Goal: Task Accomplishment & Management: Manage account settings

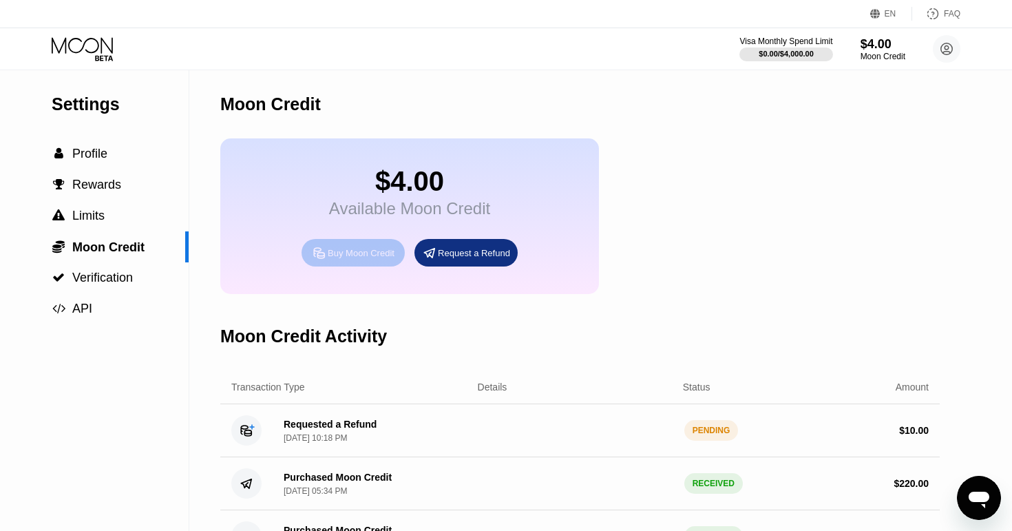
click at [368, 249] on div "Buy Moon Credit" at bounding box center [361, 253] width 67 height 12
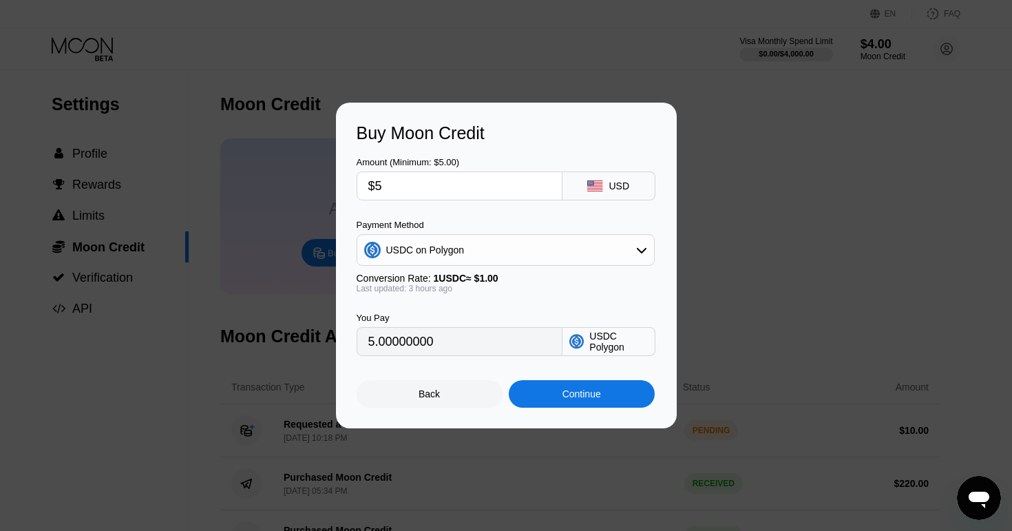
click at [463, 258] on div "USDC on Polygon" at bounding box center [505, 250] width 297 height 28
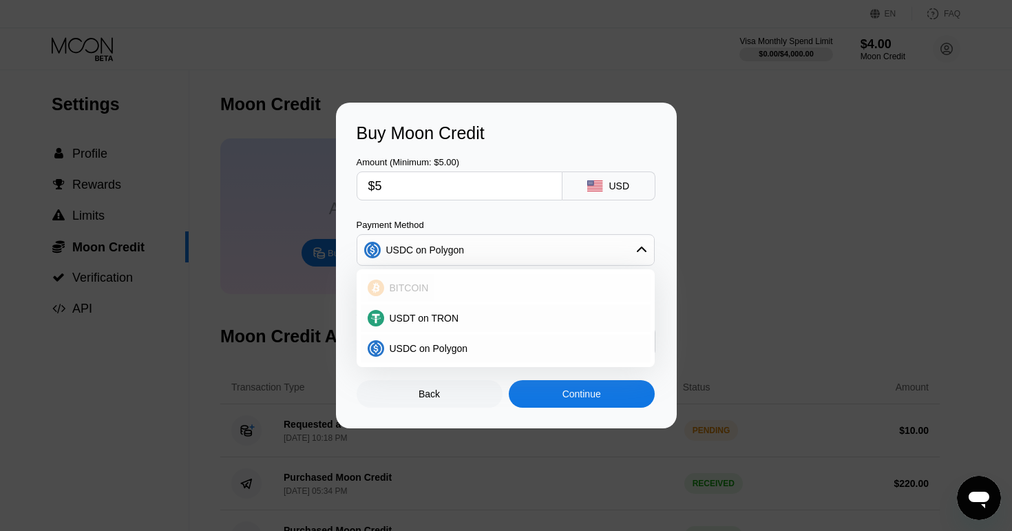
click at [462, 291] on div "BITCOIN" at bounding box center [514, 287] width 260 height 11
type input "0.00004464"
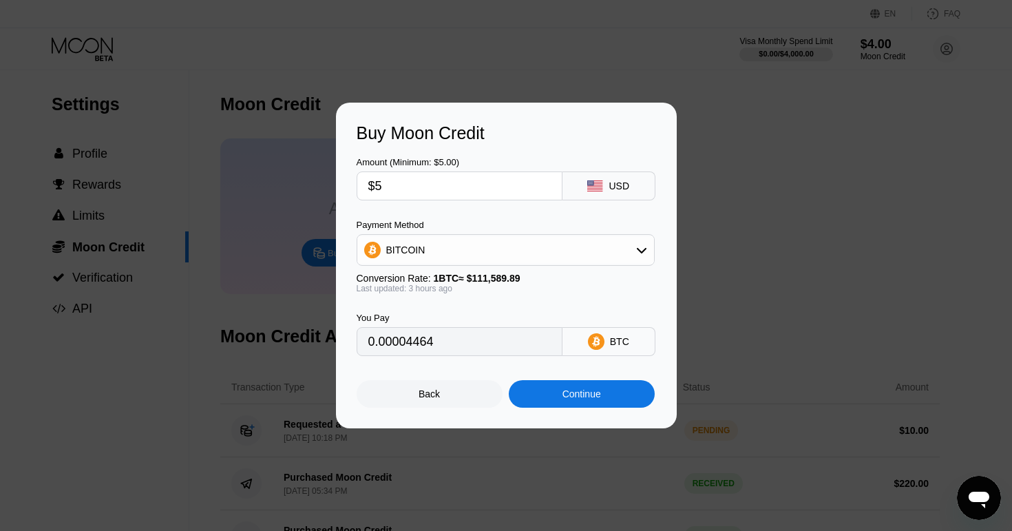
click at [417, 182] on input "$5" at bounding box center [459, 186] width 182 height 28
click at [476, 339] on input "0.00004464" at bounding box center [459, 342] width 182 height 28
click at [458, 342] on input "0.00004464" at bounding box center [459, 342] width 182 height 28
click at [432, 192] on input "$5" at bounding box center [459, 186] width 182 height 28
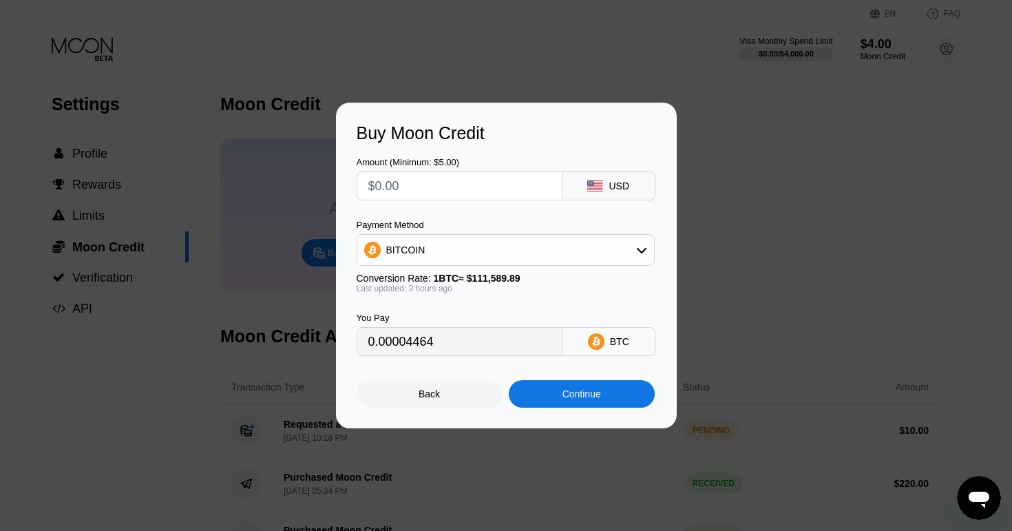
type input "0"
type input "$8"
type input "0.00007142"
click at [451, 342] on input "0.00007142" at bounding box center [459, 342] width 182 height 28
click at [538, 403] on div "Continue" at bounding box center [582, 394] width 146 height 28
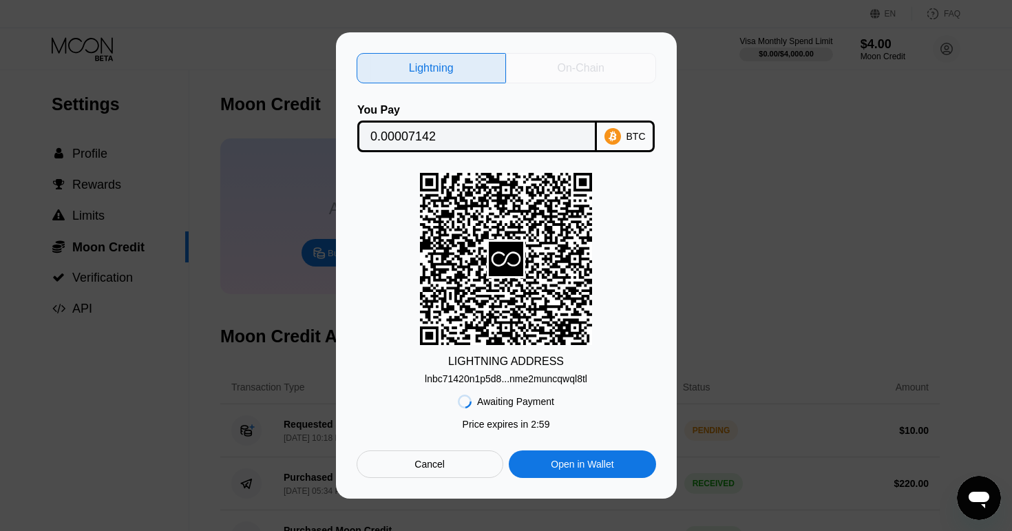
click at [568, 61] on div "On-Chain" at bounding box center [581, 68] width 47 height 14
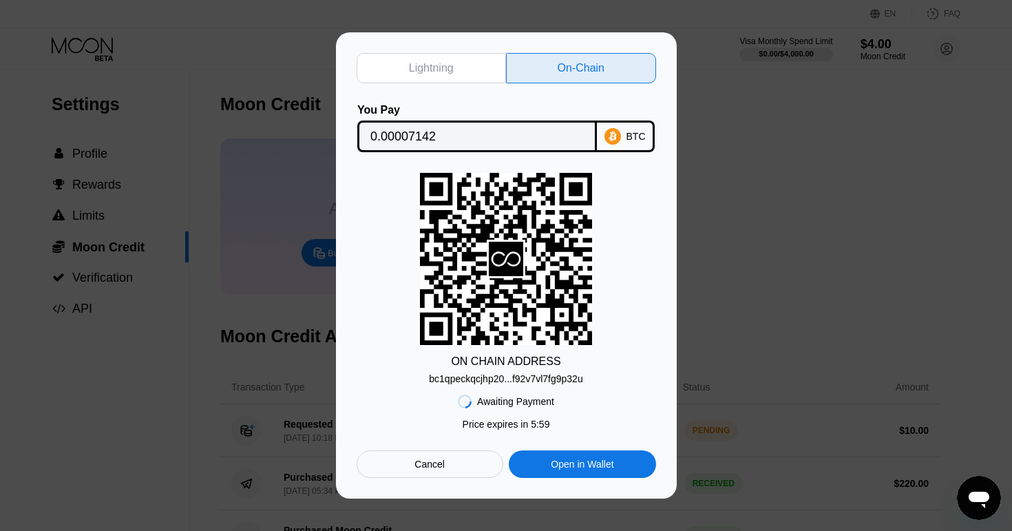
click at [545, 380] on div "bc1qpeckqcjhp20...f92v7vl7fg9p32u" at bounding box center [506, 378] width 154 height 11
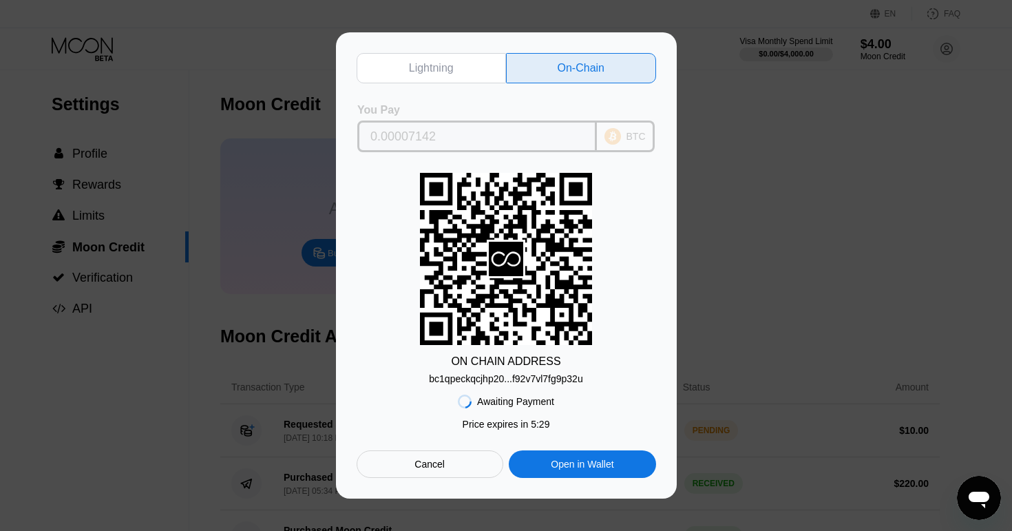
click at [509, 136] on input "0.00007142" at bounding box center [476, 137] width 213 height 28
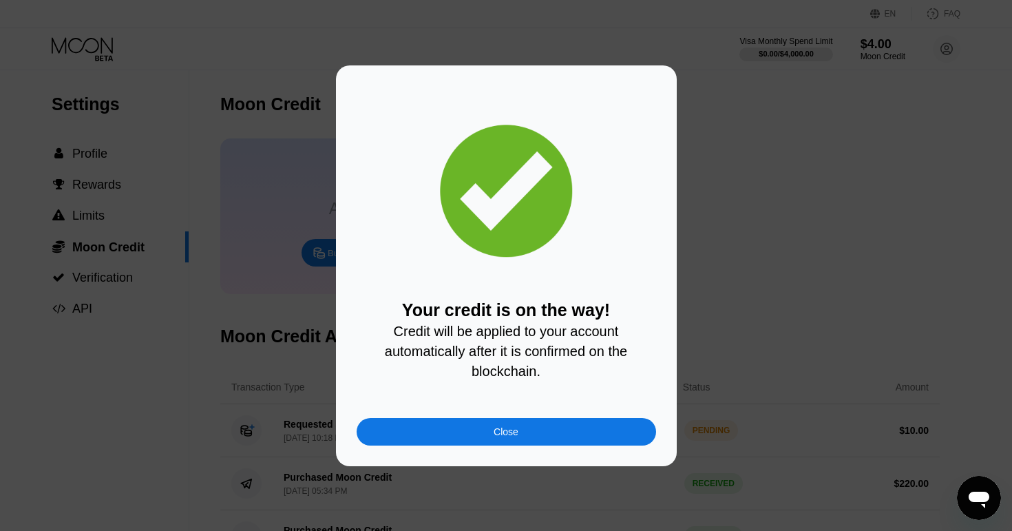
click at [430, 428] on div "Close" at bounding box center [507, 432] width 300 height 28
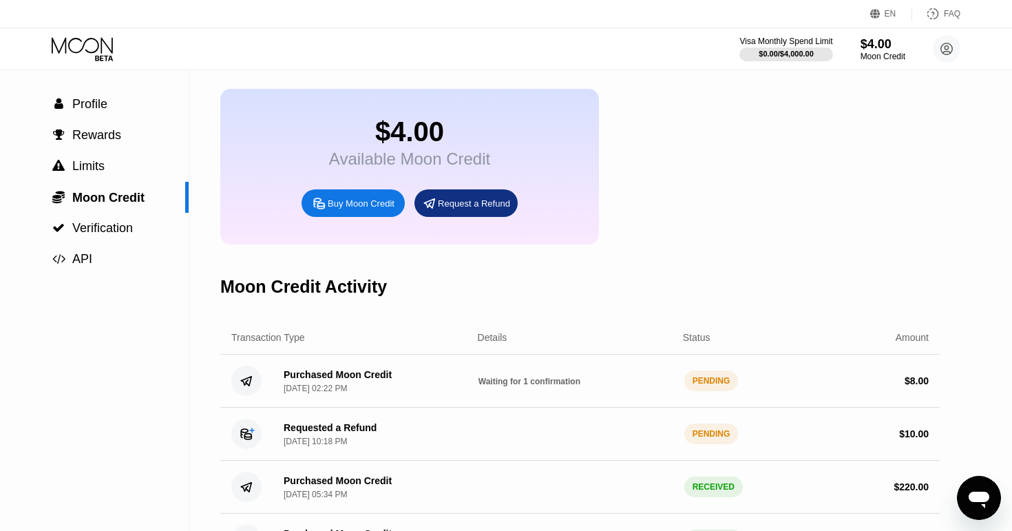
scroll to position [50, 0]
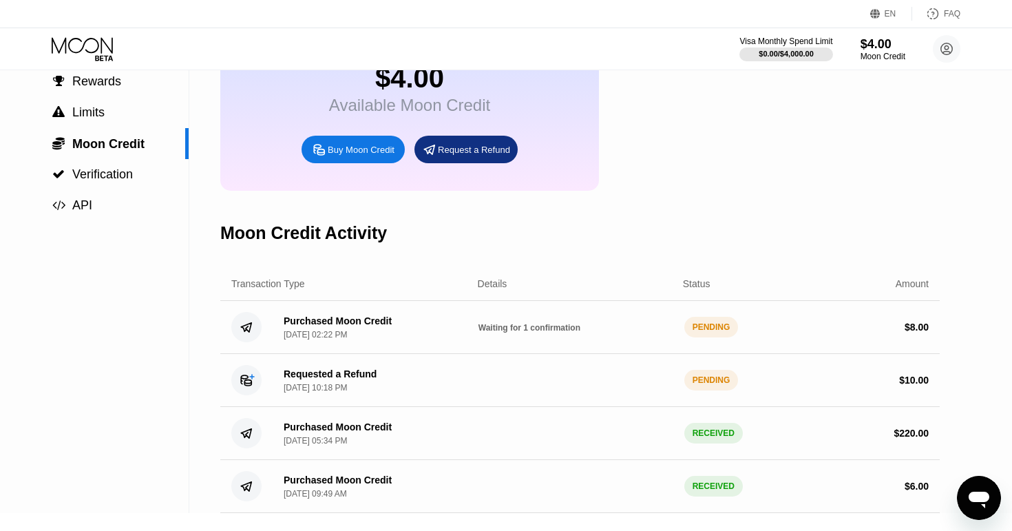
scroll to position [103, 0]
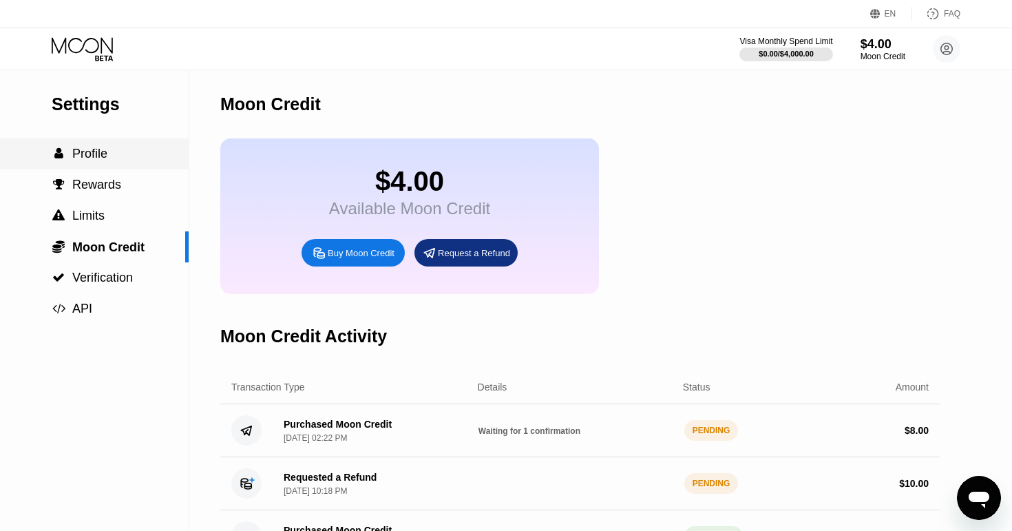
click at [90, 147] on span "Profile" at bounding box center [89, 154] width 35 height 14
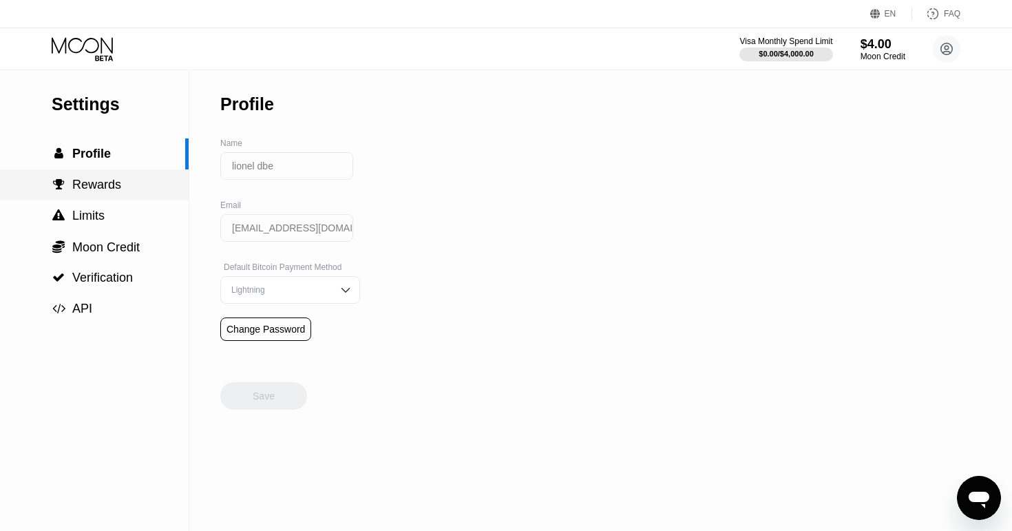
click at [102, 184] on span "Rewards" at bounding box center [96, 185] width 49 height 14
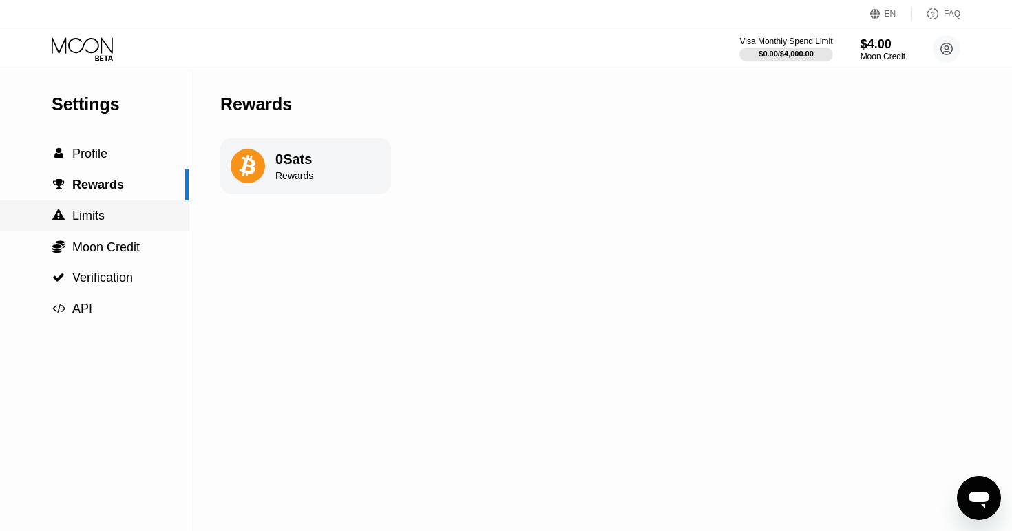
click at [114, 207] on div " Limits" at bounding box center [94, 215] width 189 height 31
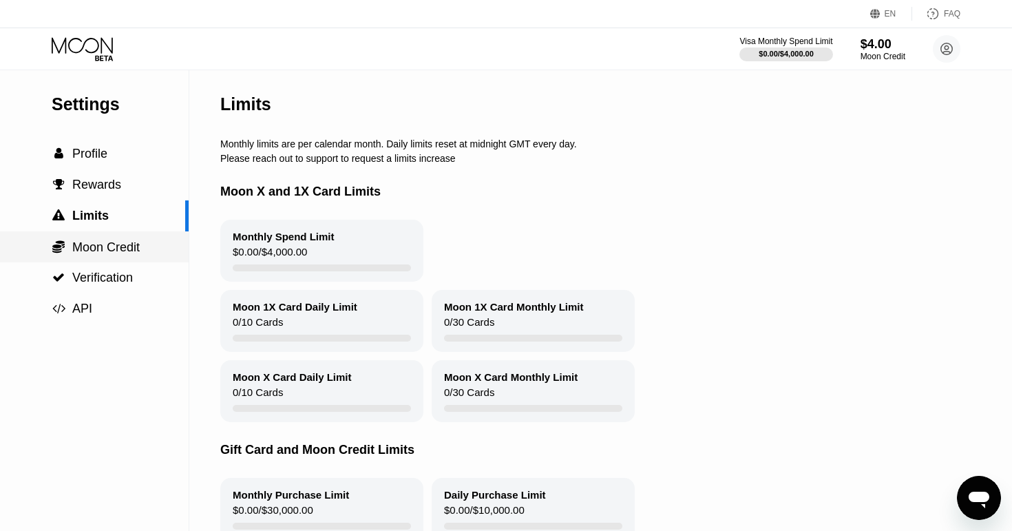
click at [128, 234] on div " Moon Credit" at bounding box center [94, 246] width 189 height 31
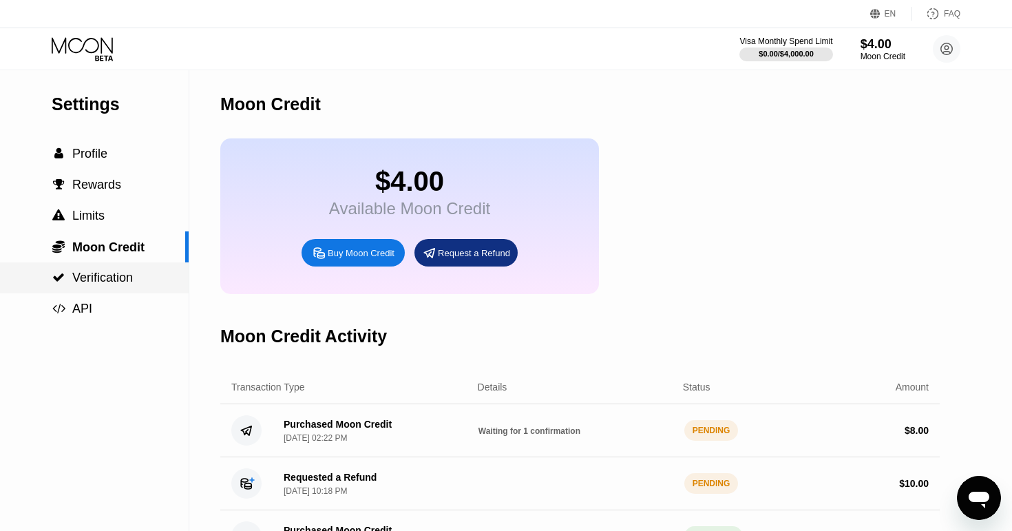
click at [145, 271] on div " Verification" at bounding box center [94, 278] width 189 height 14
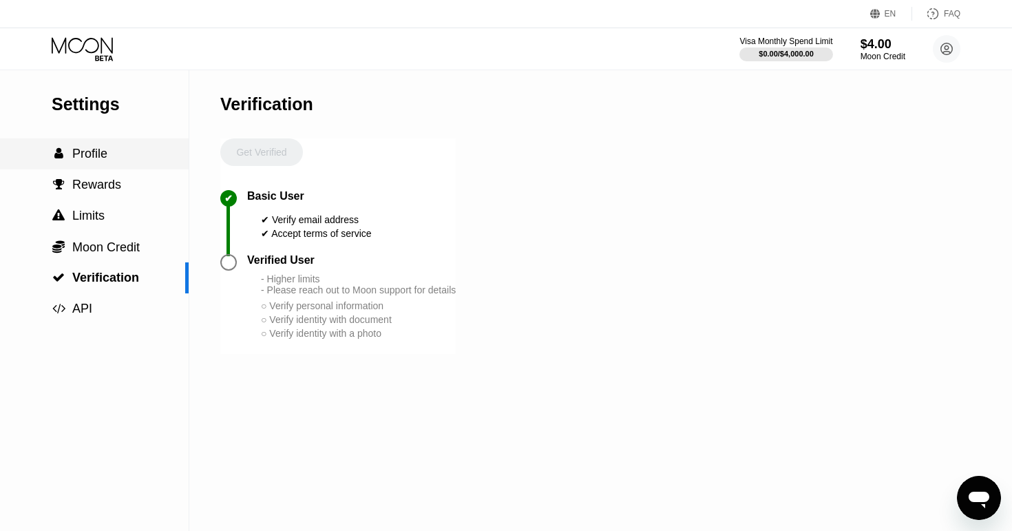
click at [109, 157] on div " Profile" at bounding box center [94, 154] width 189 height 14
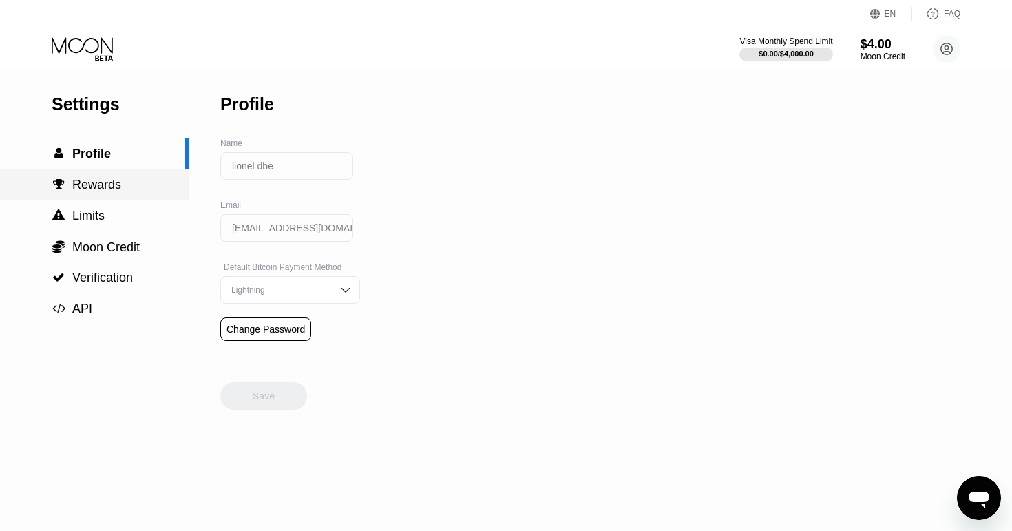
click at [116, 181] on span "Rewards" at bounding box center [96, 185] width 49 height 14
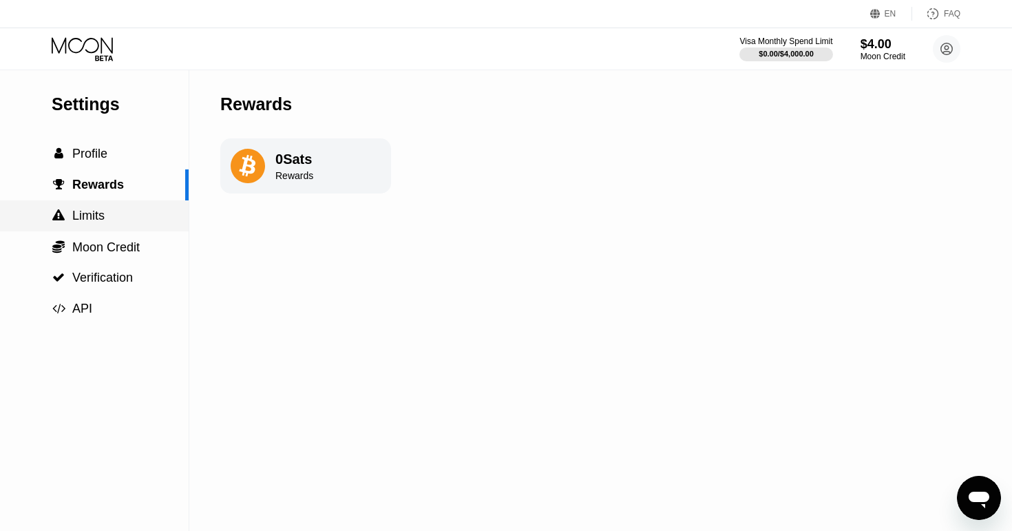
click at [125, 209] on div " Limits" at bounding box center [94, 216] width 189 height 14
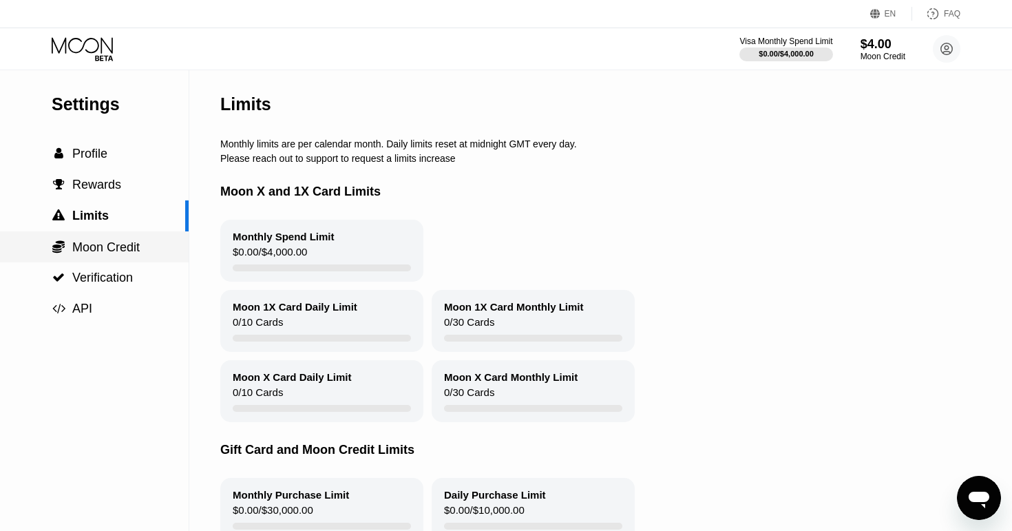
click at [127, 231] on div " Moon Credit" at bounding box center [94, 246] width 189 height 31
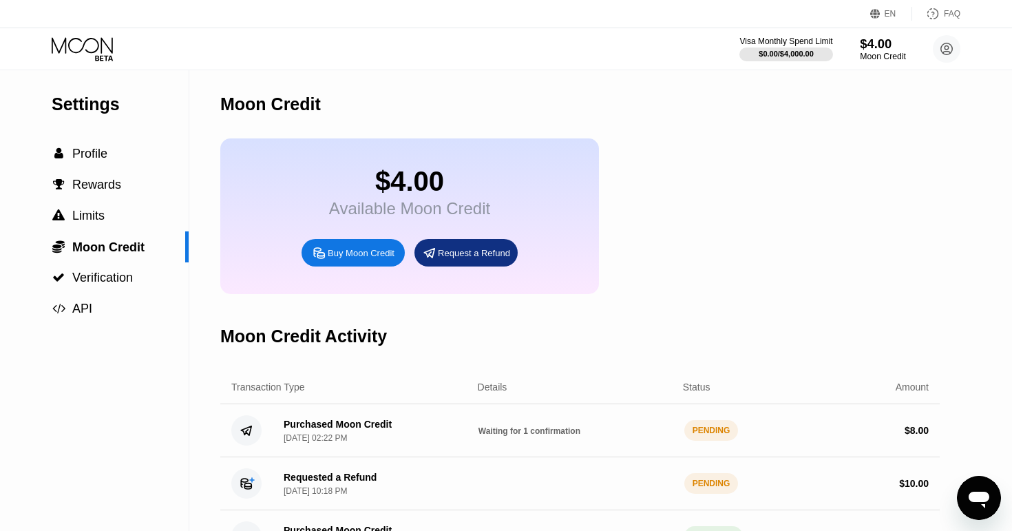
click at [862, 46] on div "$4.00" at bounding box center [883, 43] width 46 height 14
click at [879, 62] on div "Visa Monthly Spend Limit $0.00 / $4,000.00 $4.00 Moon Credit lionel dbe lioneld…" at bounding box center [849, 49] width 221 height 28
click at [875, 54] on div "Moon Credit" at bounding box center [883, 57] width 46 height 10
click at [894, 17] on div "EN" at bounding box center [891, 14] width 12 height 10
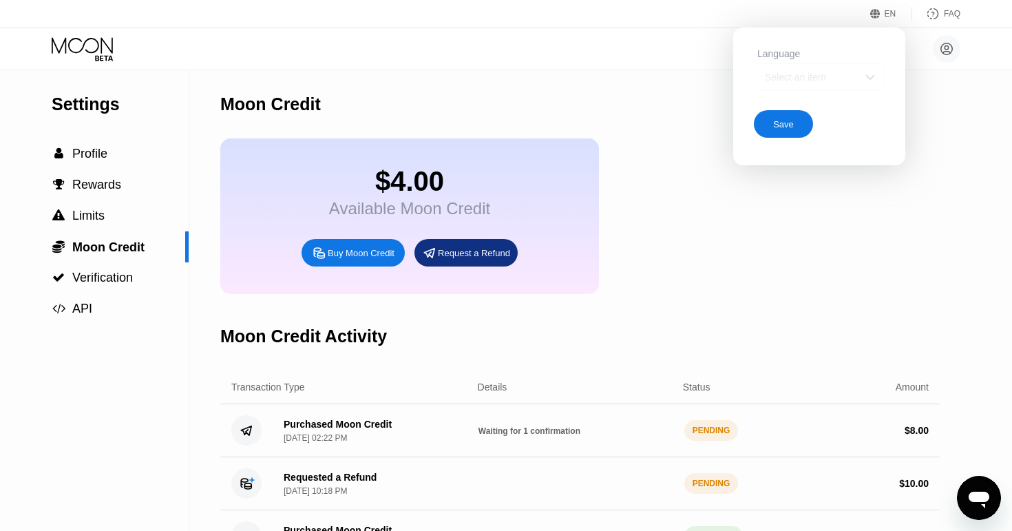
click at [841, 85] on div "Select an item" at bounding box center [819, 77] width 131 height 28
click at [881, 70] on div "Select an item" at bounding box center [819, 77] width 131 height 28
click at [874, 7] on div "EN" at bounding box center [877, 14] width 14 height 14
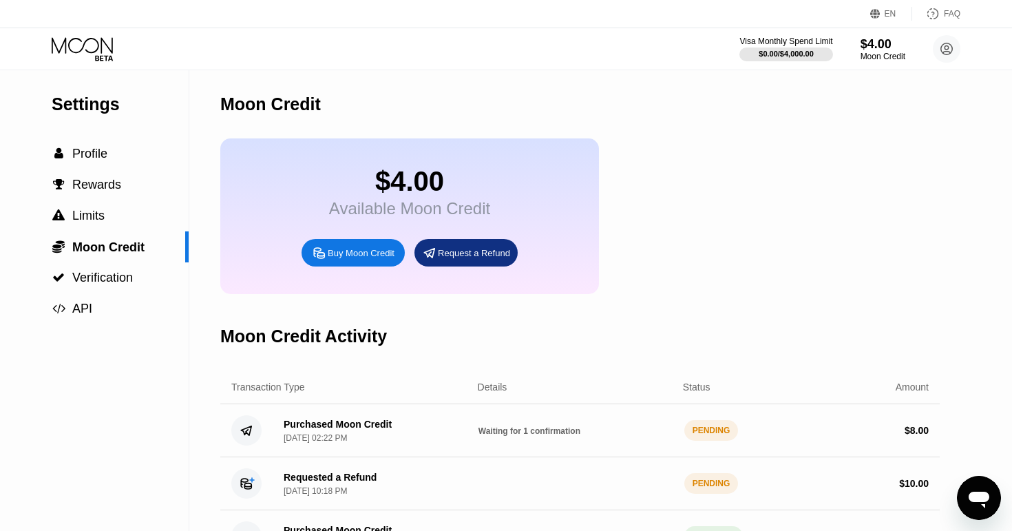
click at [877, 10] on icon at bounding box center [875, 14] width 10 height 10
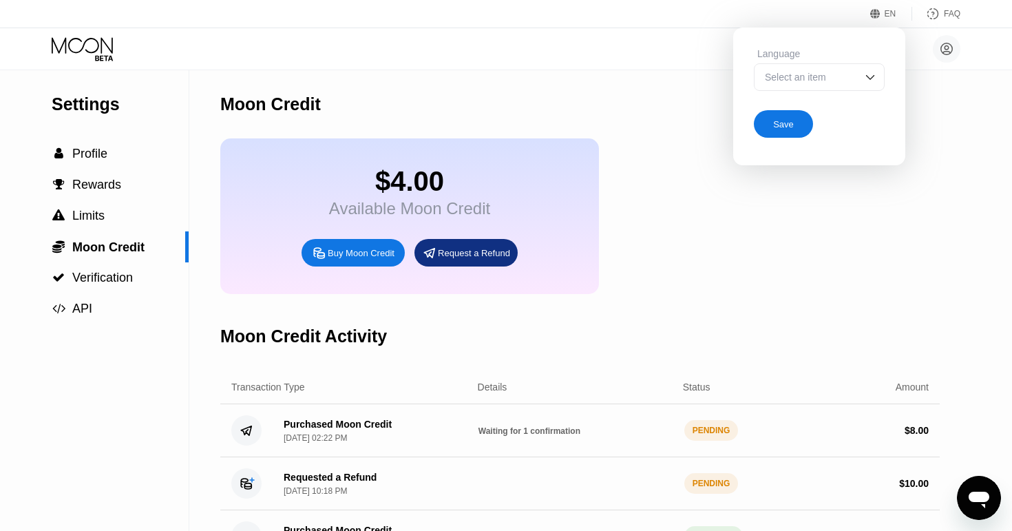
click at [836, 91] on div "Select an item" at bounding box center [819, 77] width 131 height 28
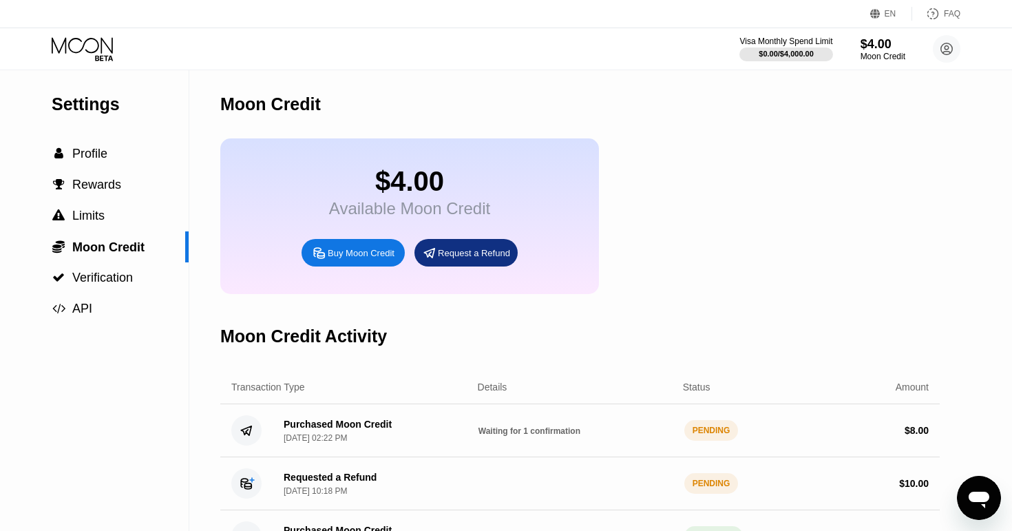
click at [892, 12] on div "EN" at bounding box center [891, 14] width 12 height 10
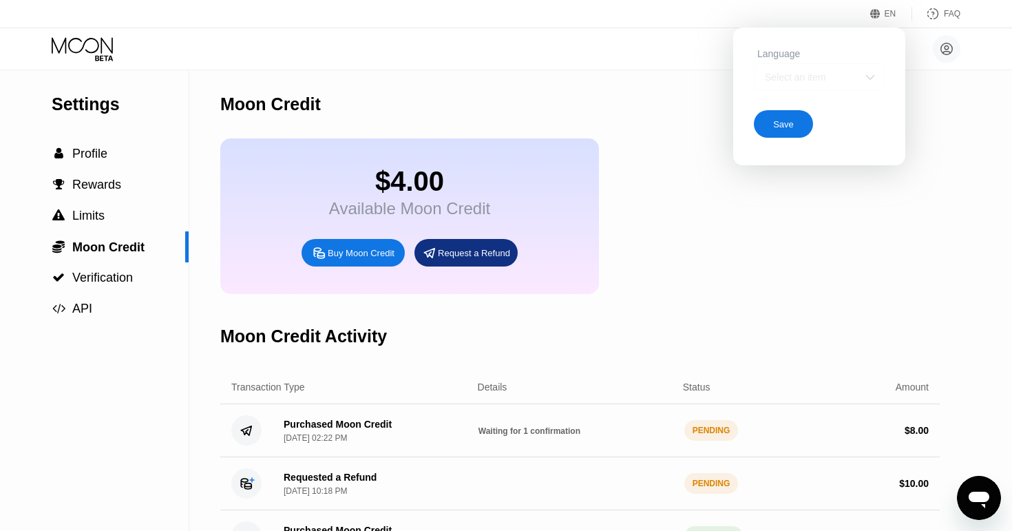
click at [814, 74] on div "Select an item" at bounding box center [808, 77] width 95 height 11
click at [799, 128] on div at bounding box center [819, 132] width 129 height 28
click at [792, 113] on div "Save" at bounding box center [783, 124] width 59 height 28
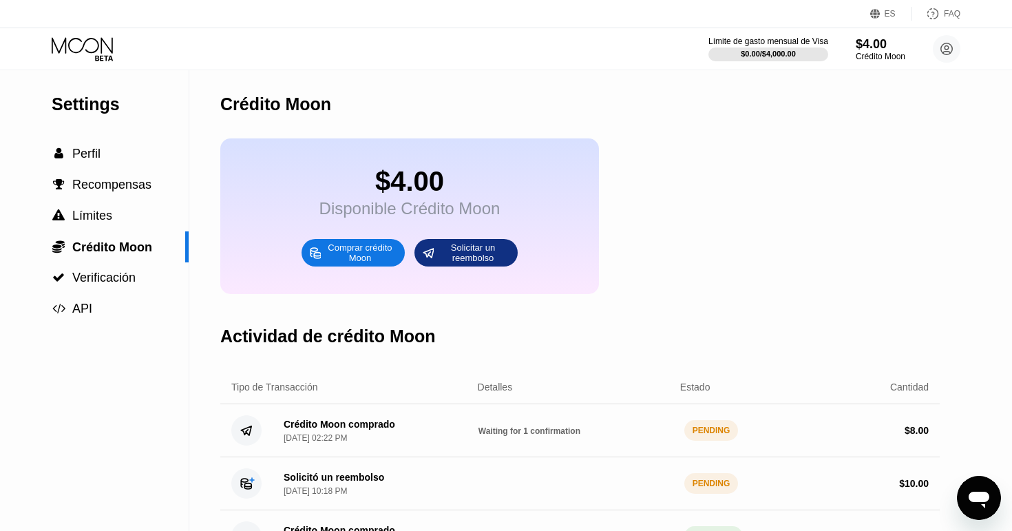
click at [876, 17] on icon at bounding box center [875, 14] width 10 height 10
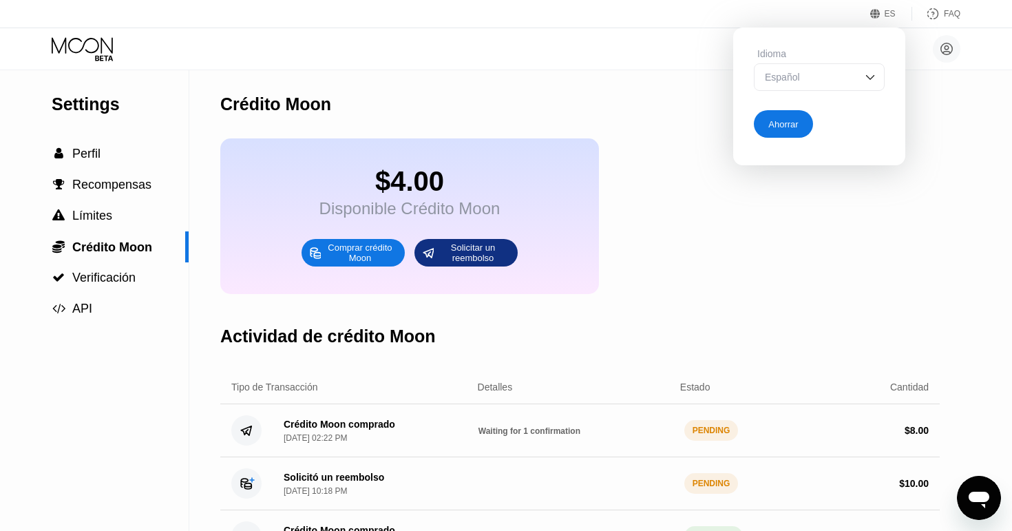
click at [839, 68] on div "Español" at bounding box center [819, 77] width 131 height 28
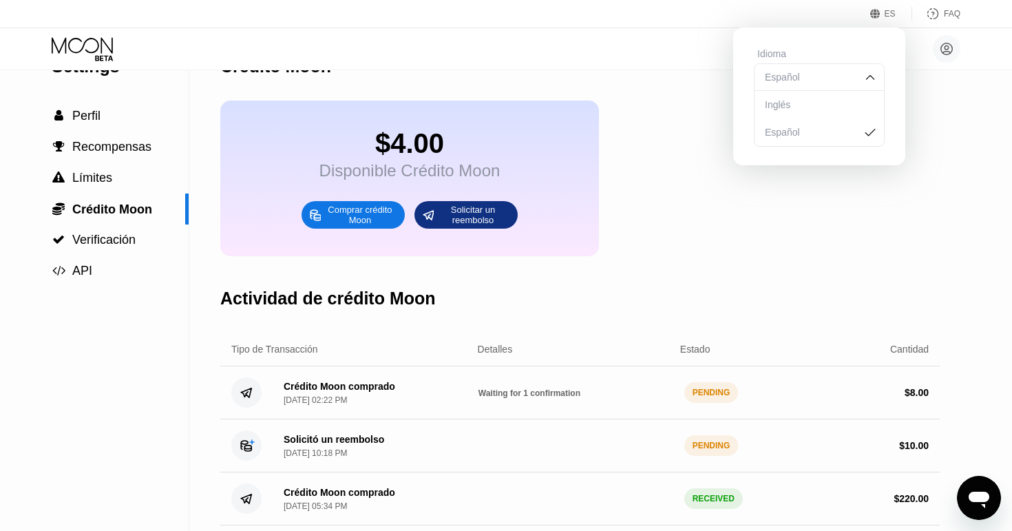
scroll to position [41, 0]
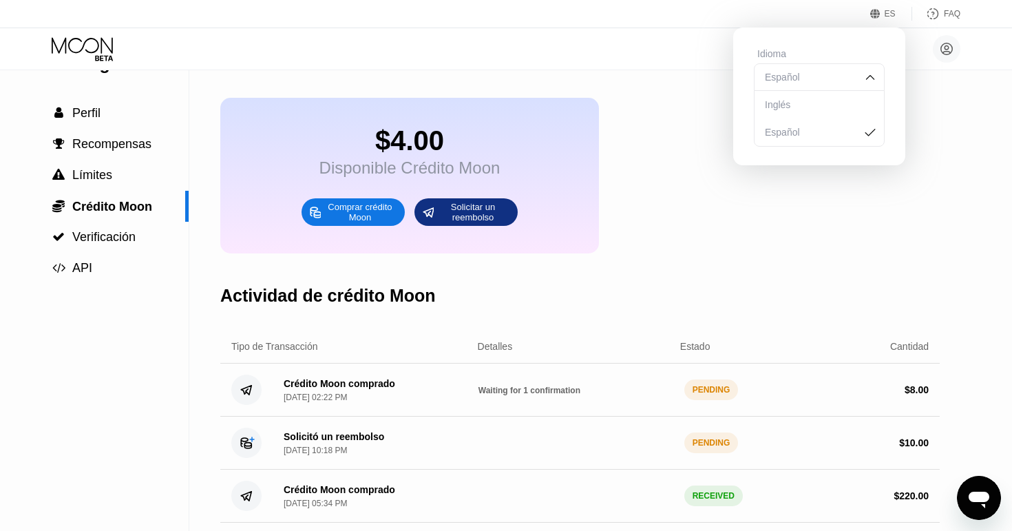
click at [797, 106] on div "Inglés" at bounding box center [819, 104] width 116 height 11
click at [785, 125] on div "Ahorrar" at bounding box center [783, 124] width 30 height 12
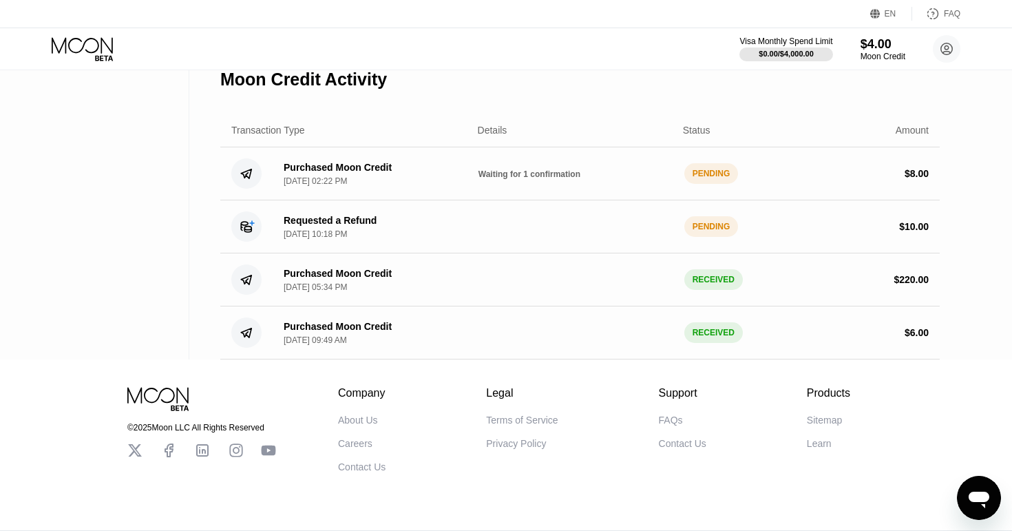
scroll to position [239, 0]
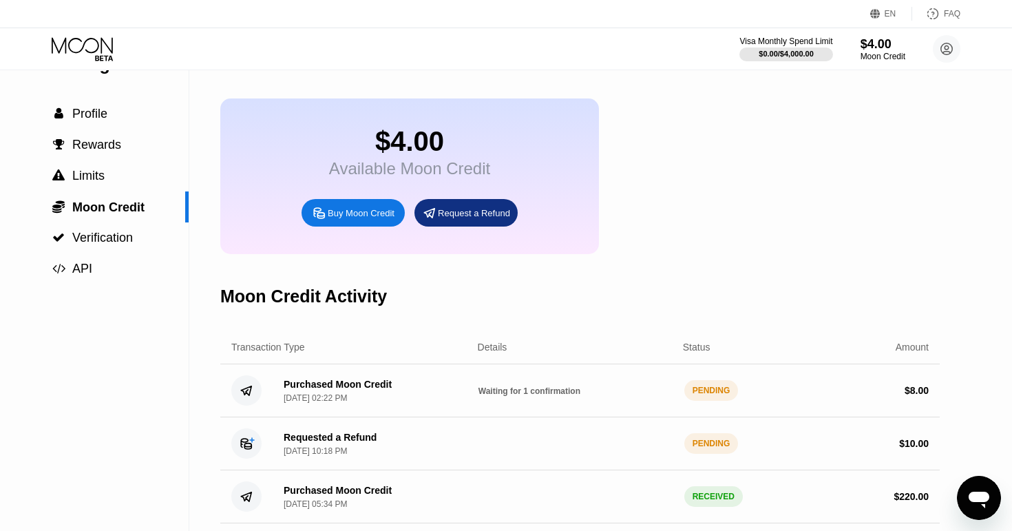
scroll to position [37, 0]
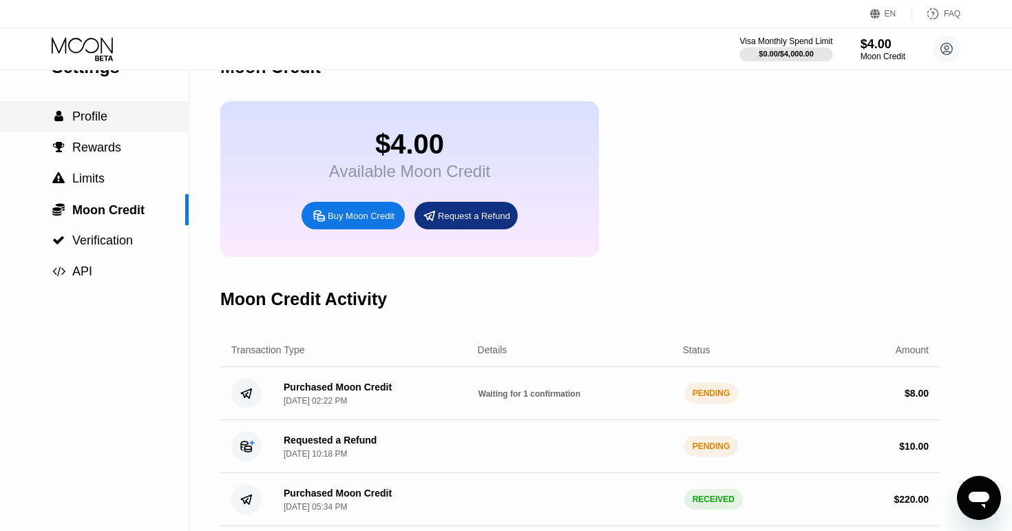
click at [95, 121] on span "Profile" at bounding box center [89, 116] width 35 height 14
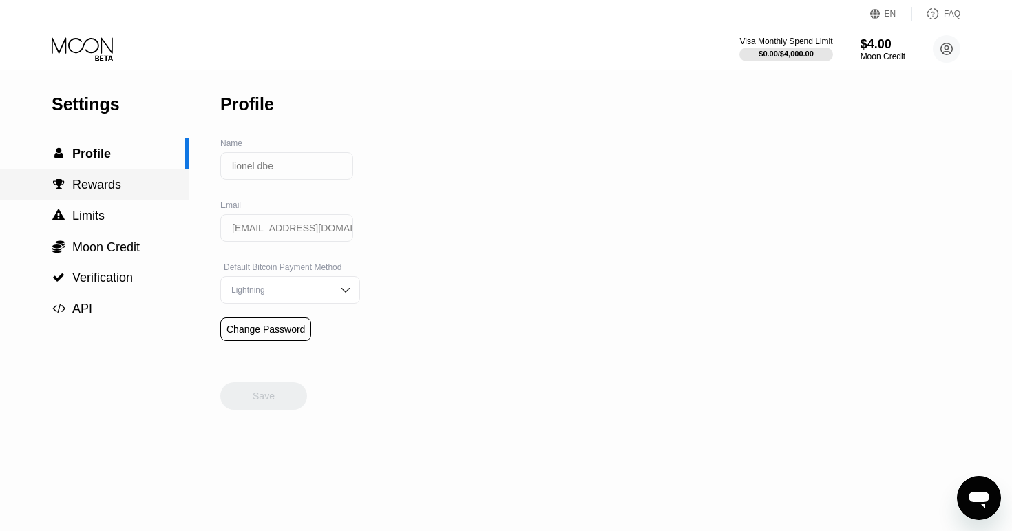
click at [101, 187] on span "Rewards" at bounding box center [96, 185] width 49 height 14
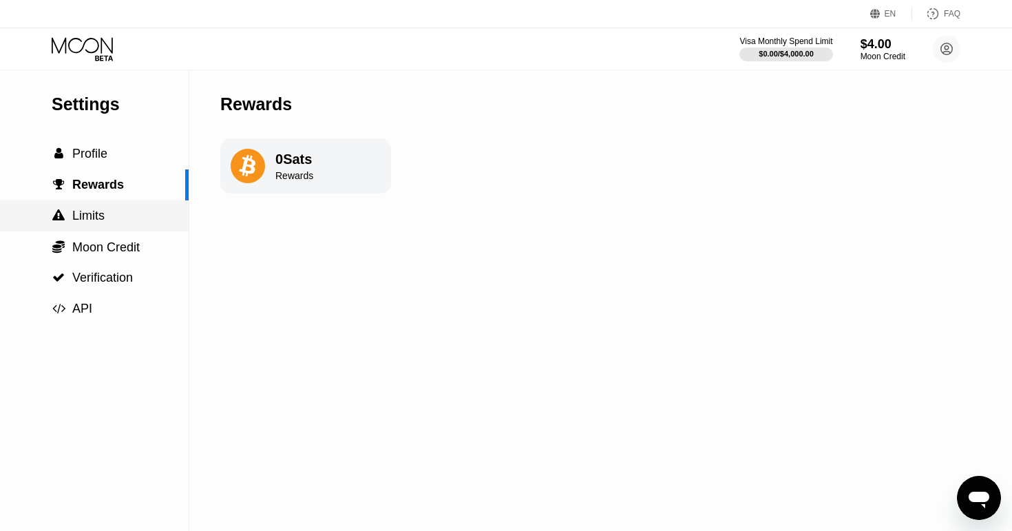
click at [106, 215] on div " Limits" at bounding box center [94, 216] width 189 height 14
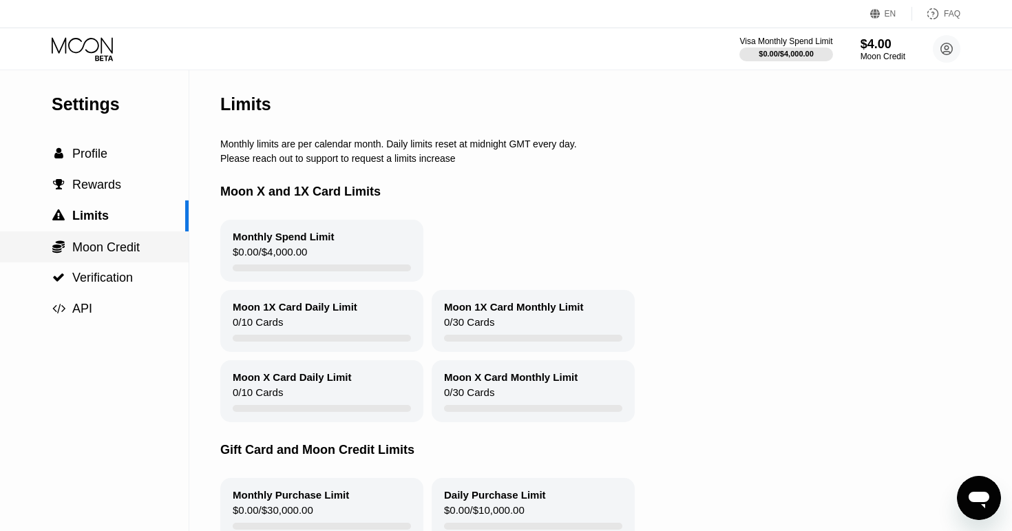
click at [112, 240] on span "Moon Credit" at bounding box center [105, 247] width 67 height 14
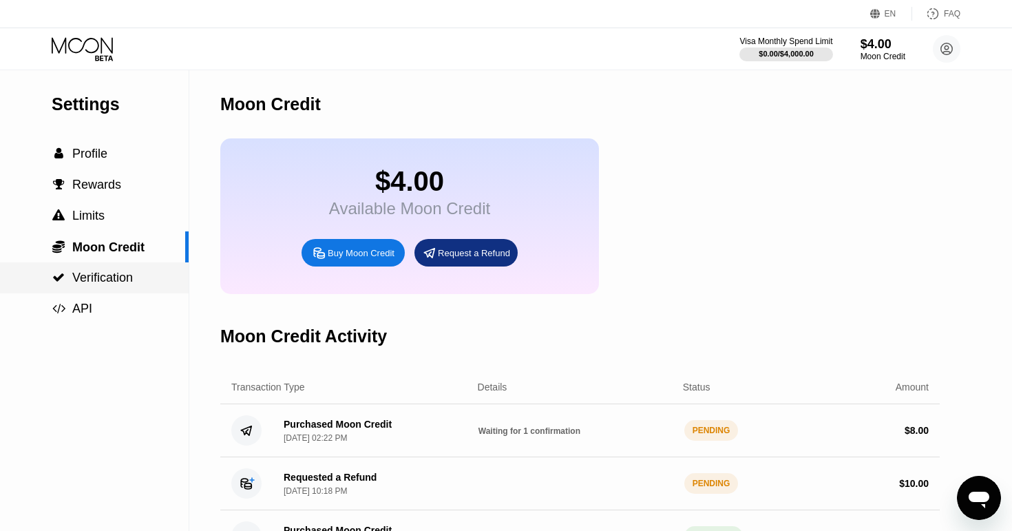
click at [120, 273] on span "Verification" at bounding box center [102, 278] width 61 height 14
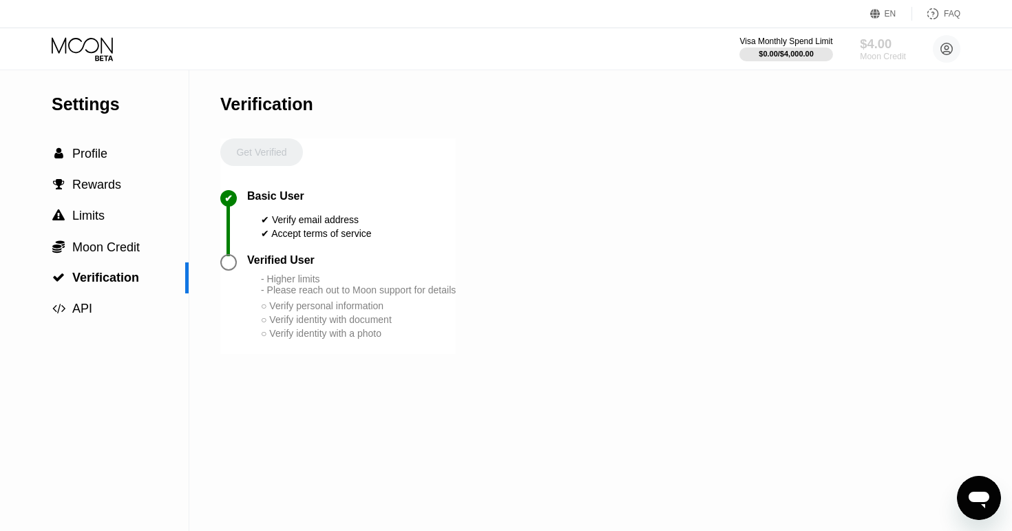
click at [886, 50] on div "$4.00" at bounding box center [883, 43] width 46 height 14
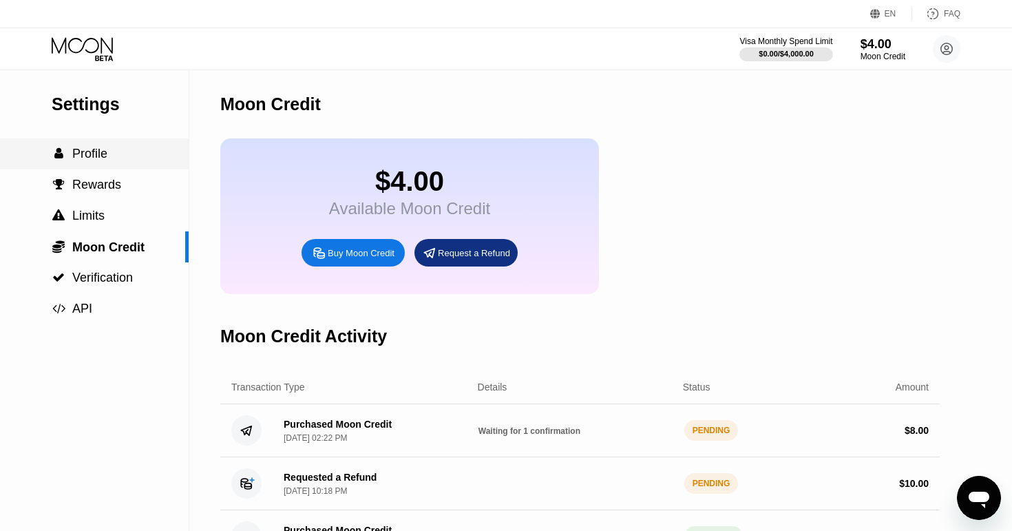
click at [109, 153] on div " Profile" at bounding box center [94, 154] width 189 height 14
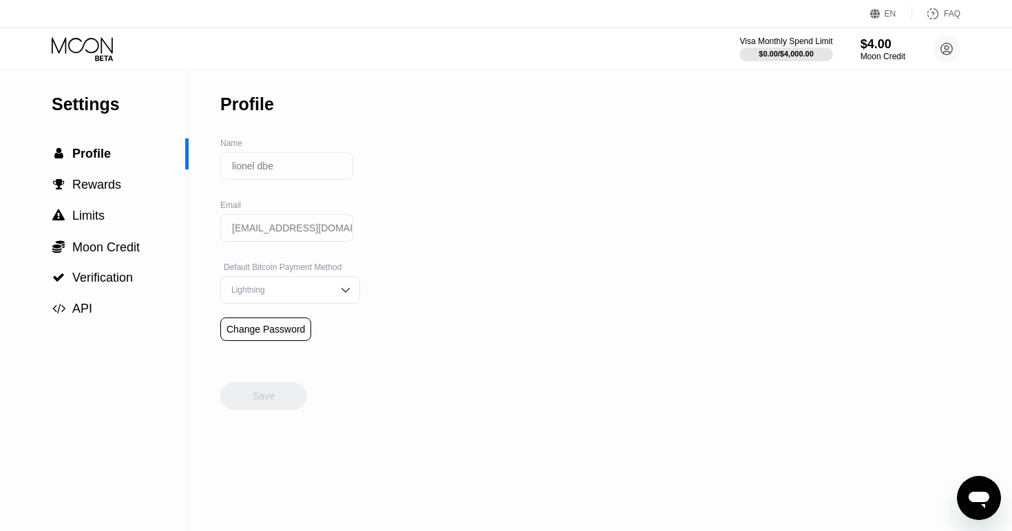
click at [75, 53] on icon at bounding box center [84, 49] width 64 height 24
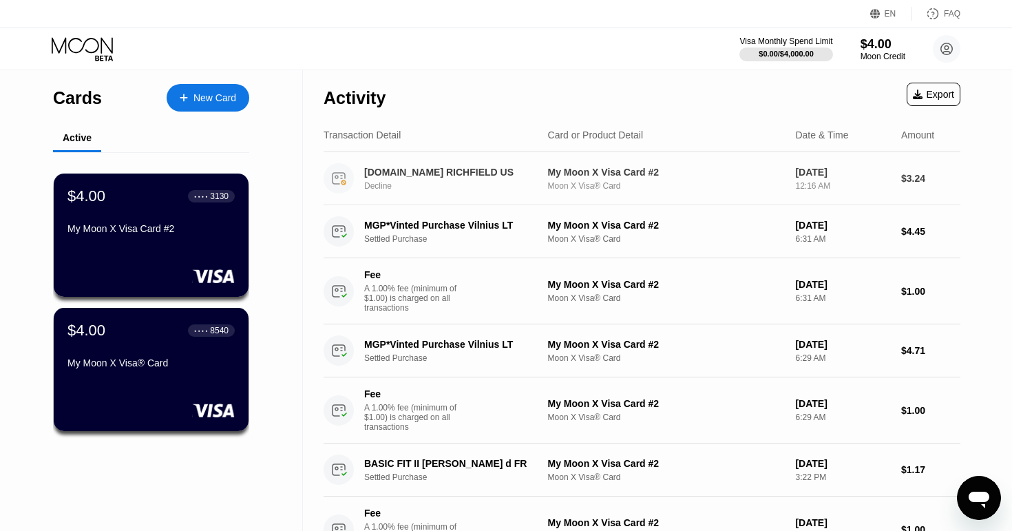
click at [342, 174] on icon at bounding box center [339, 178] width 12 height 11
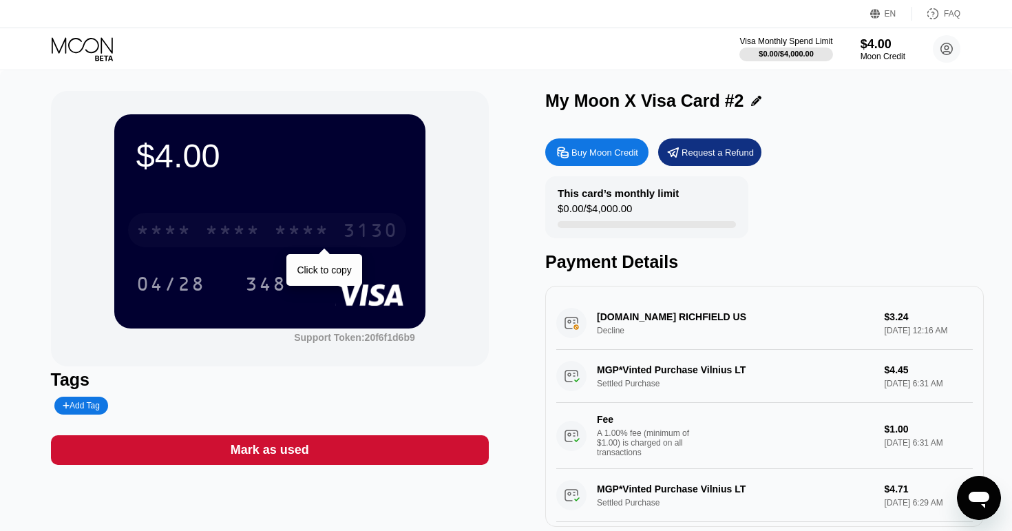
click at [337, 244] on div "* * * * * * * * * * * * 3130" at bounding box center [267, 230] width 278 height 34
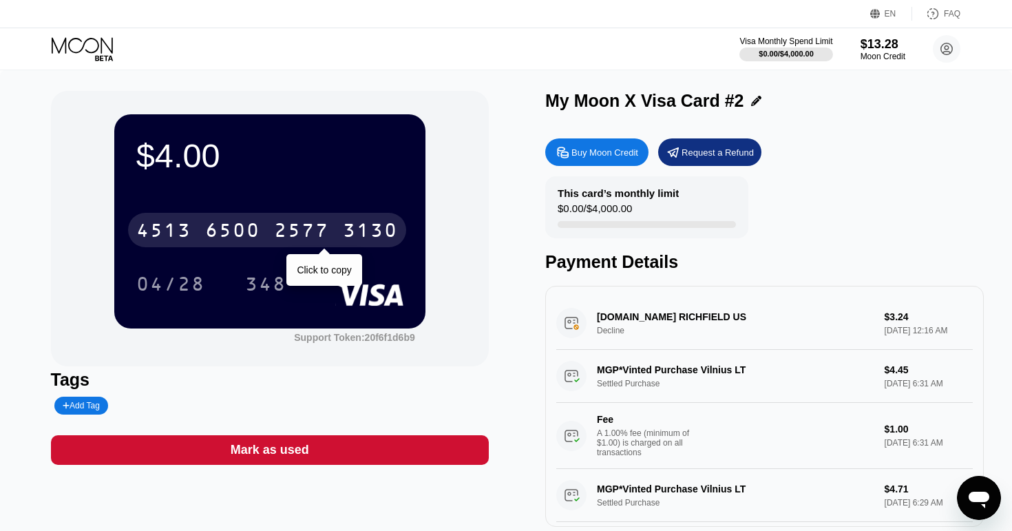
drag, startPoint x: 196, startPoint y: 239, endPoint x: 219, endPoint y: 240, distance: 23.4
click at [219, 240] on div "$4.00 4513 6500 2577 3130 Click to copy 04/28 348 Support Token: 20f6f1d6b9" at bounding box center [270, 228] width 439 height 275
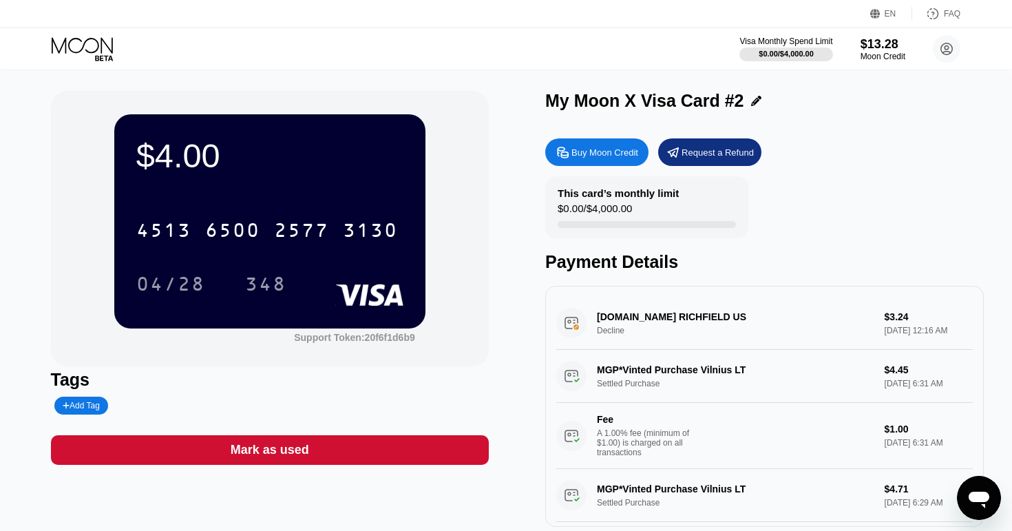
click at [219, 240] on div "6500" at bounding box center [232, 232] width 55 height 22
click at [945, 46] on icon at bounding box center [947, 49] width 8 height 8
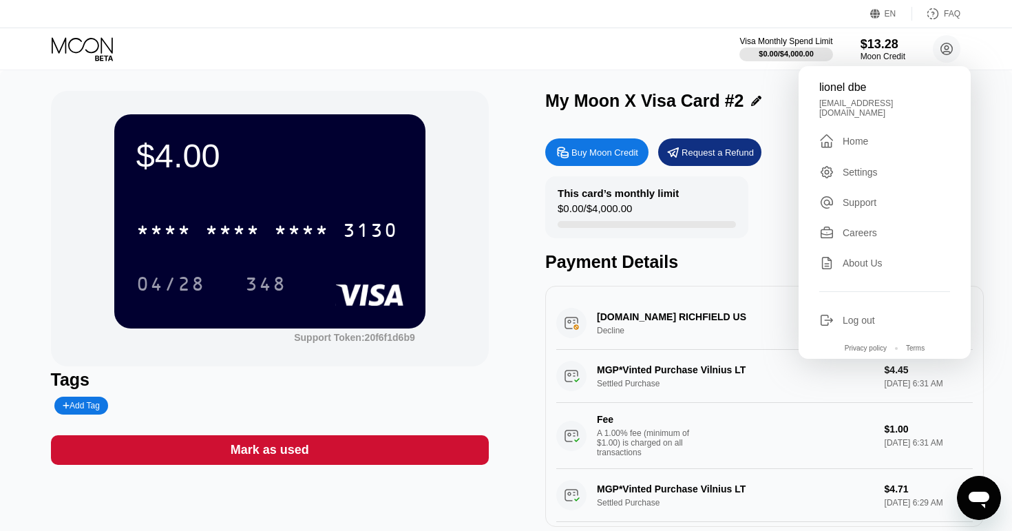
click at [850, 258] on div "About Us" at bounding box center [863, 263] width 40 height 11
click at [881, 43] on div "$13.28" at bounding box center [883, 43] width 46 height 14
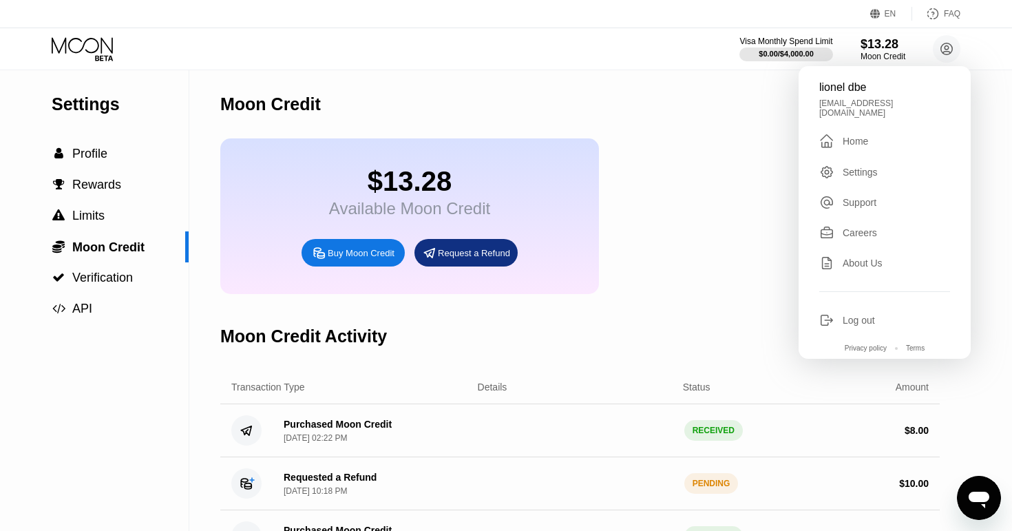
click at [613, 306] on div "Moon Credit Activity" at bounding box center [579, 336] width 719 height 68
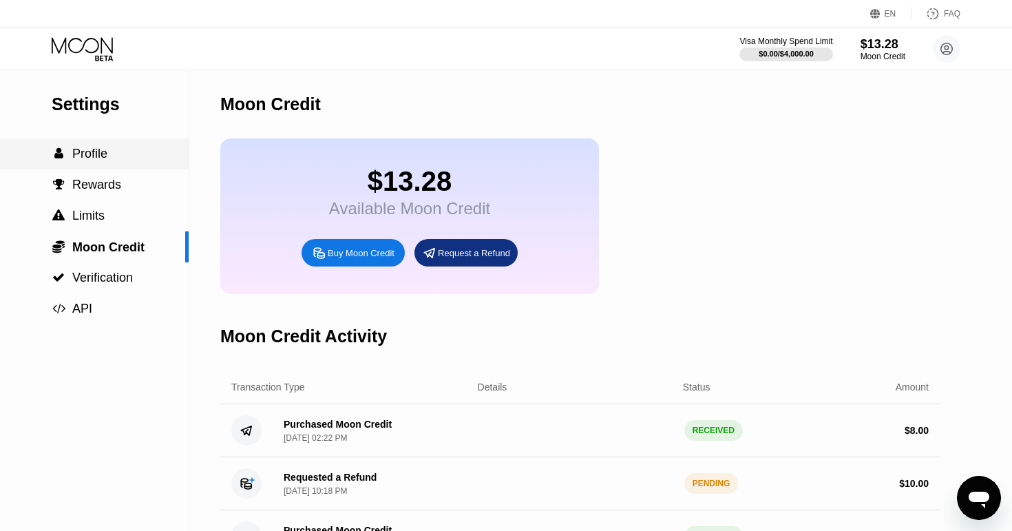
click at [77, 147] on span "Profile" at bounding box center [89, 154] width 35 height 14
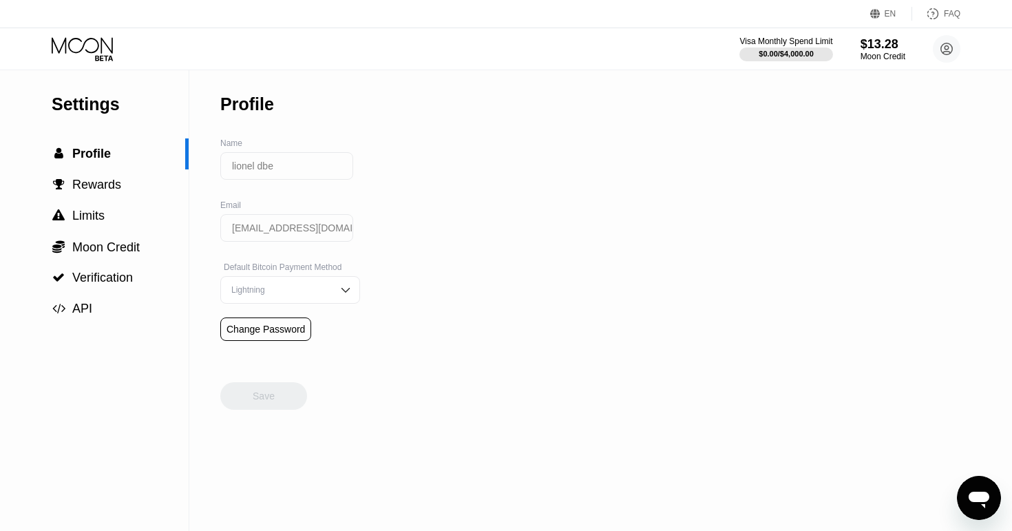
click at [879, 48] on div "$13.28" at bounding box center [883, 44] width 45 height 14
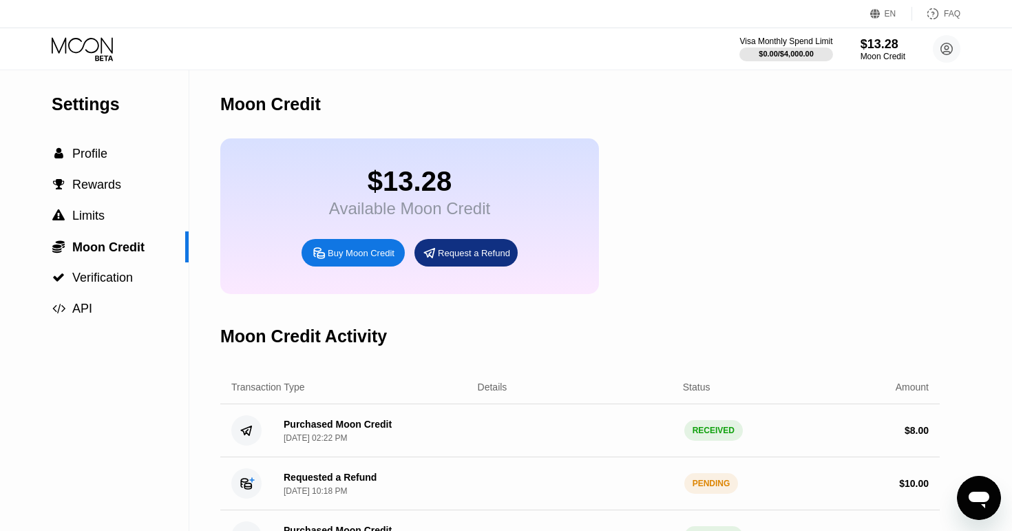
click at [103, 54] on icon at bounding box center [84, 49] width 64 height 24
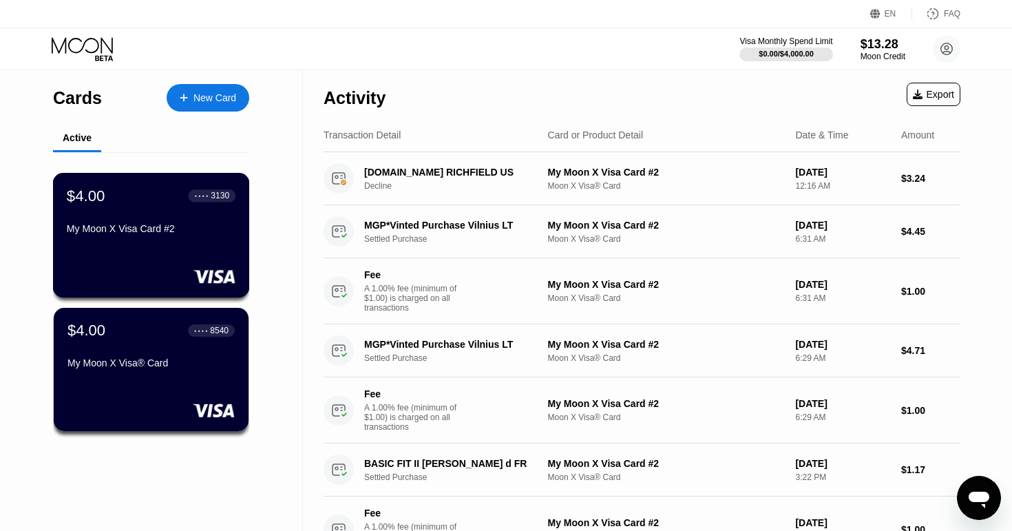
click at [118, 193] on div "$4.00 ● ● ● ● 3130" at bounding box center [151, 196] width 169 height 18
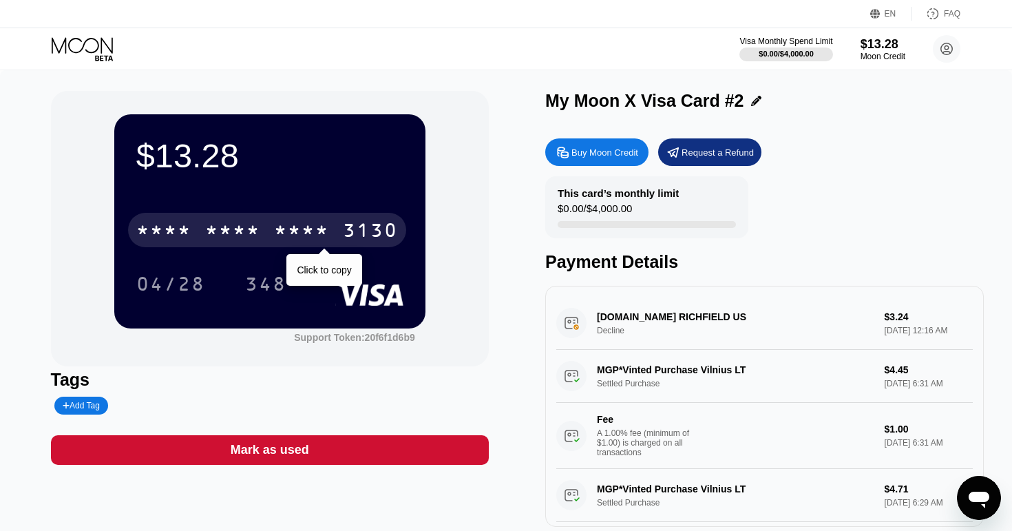
click at [194, 226] on div "* * * * * * * * * * * * 3130" at bounding box center [267, 230] width 278 height 34
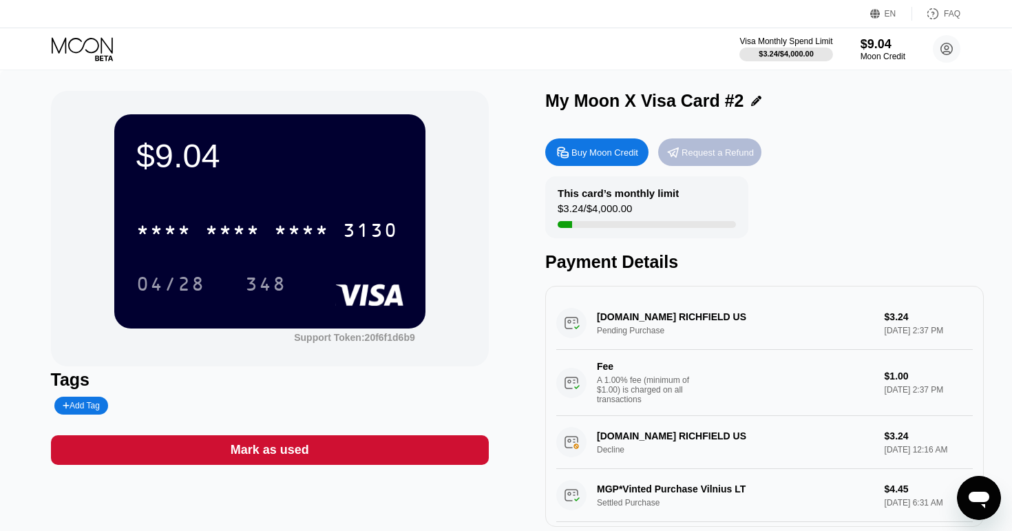
click at [691, 158] on div "Request a Refund" at bounding box center [709, 152] width 103 height 28
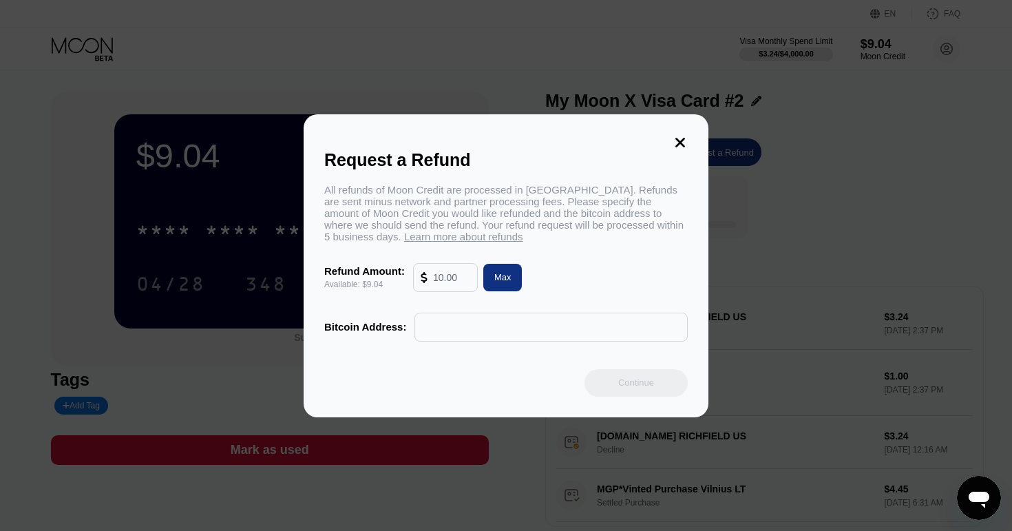
click at [509, 277] on div "Max" at bounding box center [502, 277] width 17 height 12
type input "9.04"
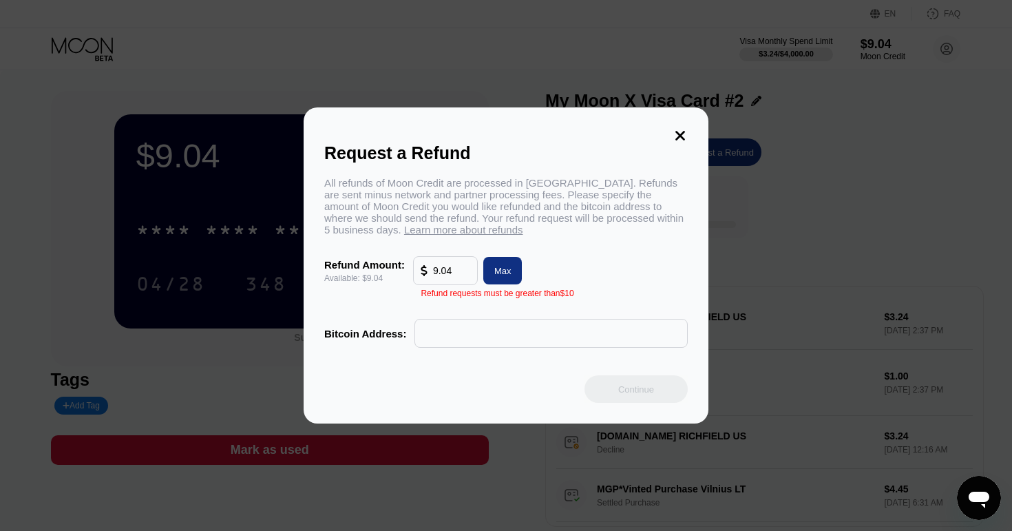
click at [454, 235] on span "Learn more about refunds" at bounding box center [463, 230] width 119 height 12
click at [678, 129] on icon at bounding box center [680, 135] width 15 height 15
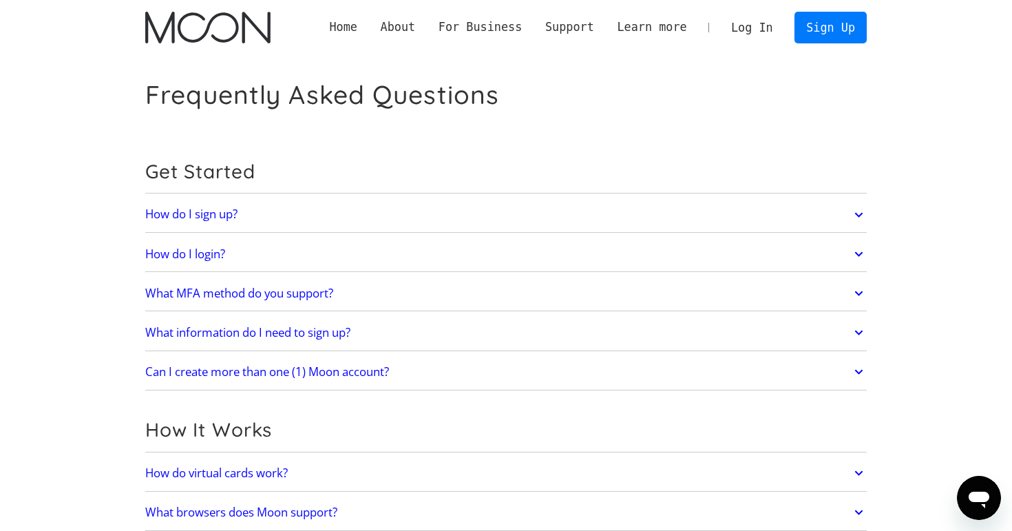
click at [423, 210] on link "How do I sign up?" at bounding box center [506, 214] width 722 height 29
